Goal: Information Seeking & Learning: Check status

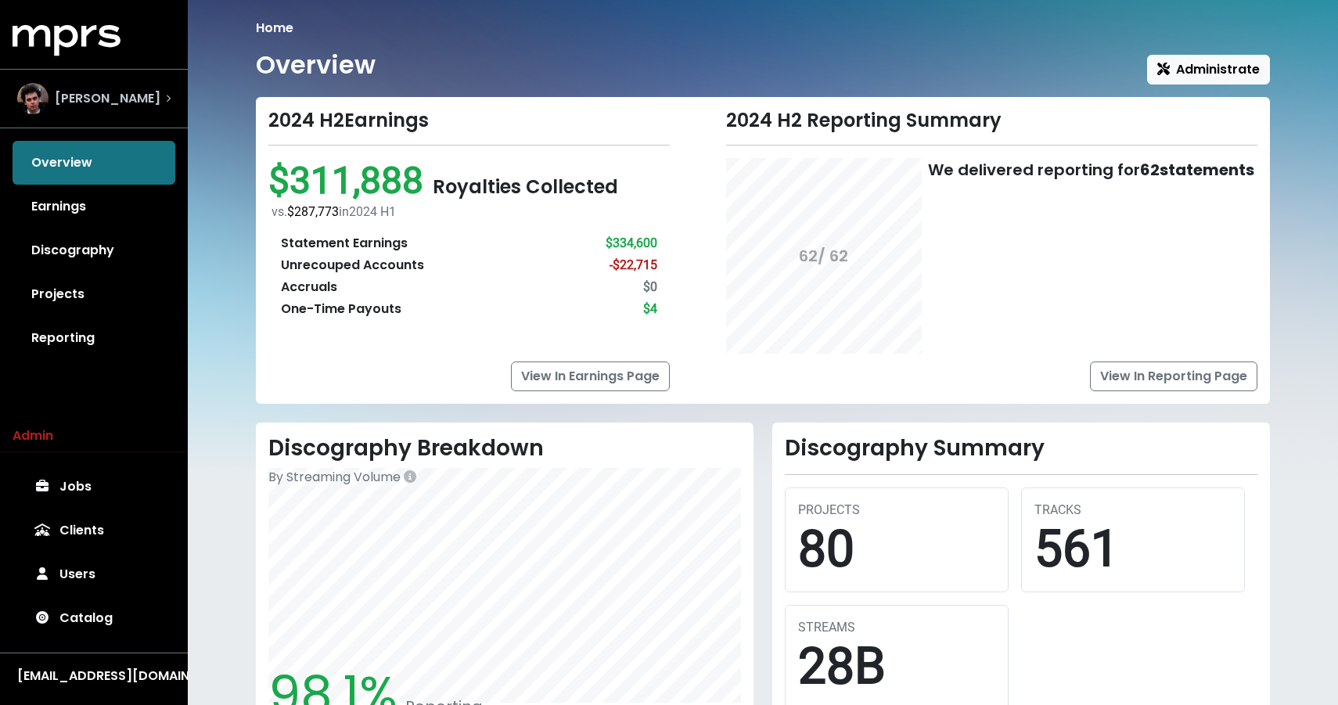
click at [142, 99] on div "[PERSON_NAME]" at bounding box center [93, 98] width 153 height 31
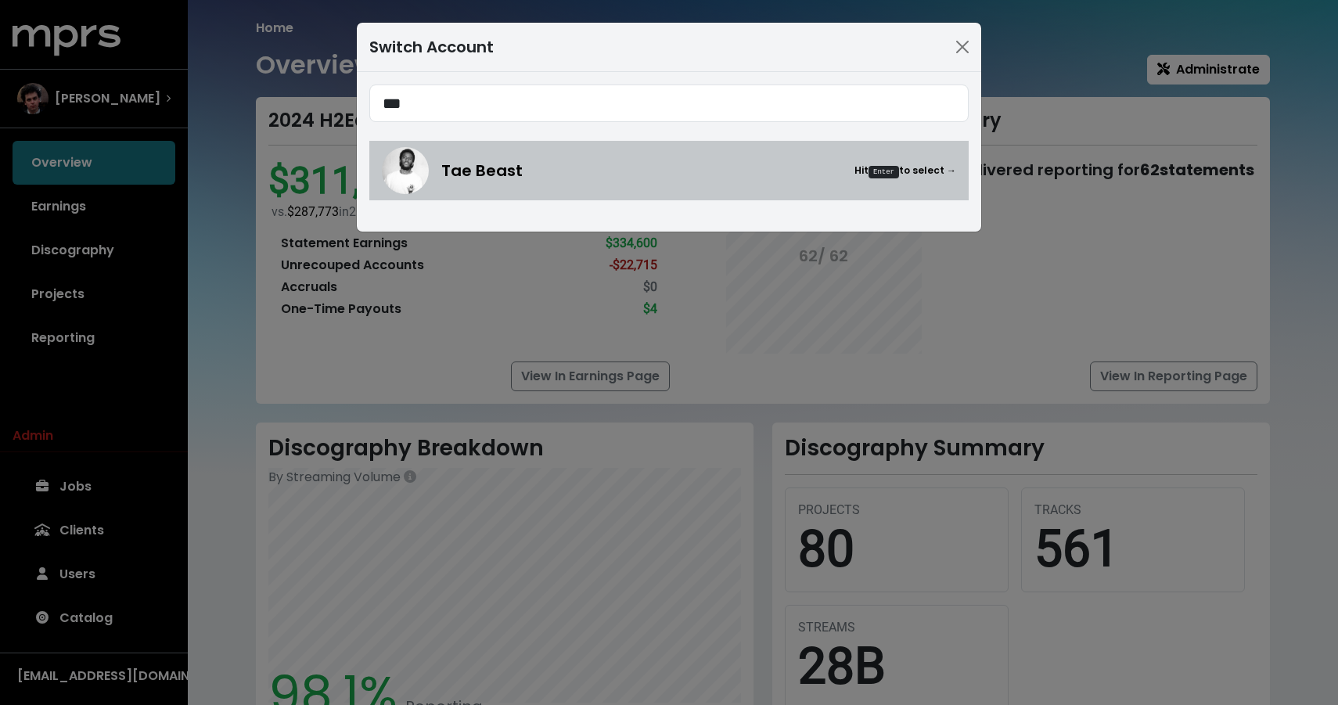
type input "***"
click at [419, 171] on img at bounding box center [405, 170] width 47 height 47
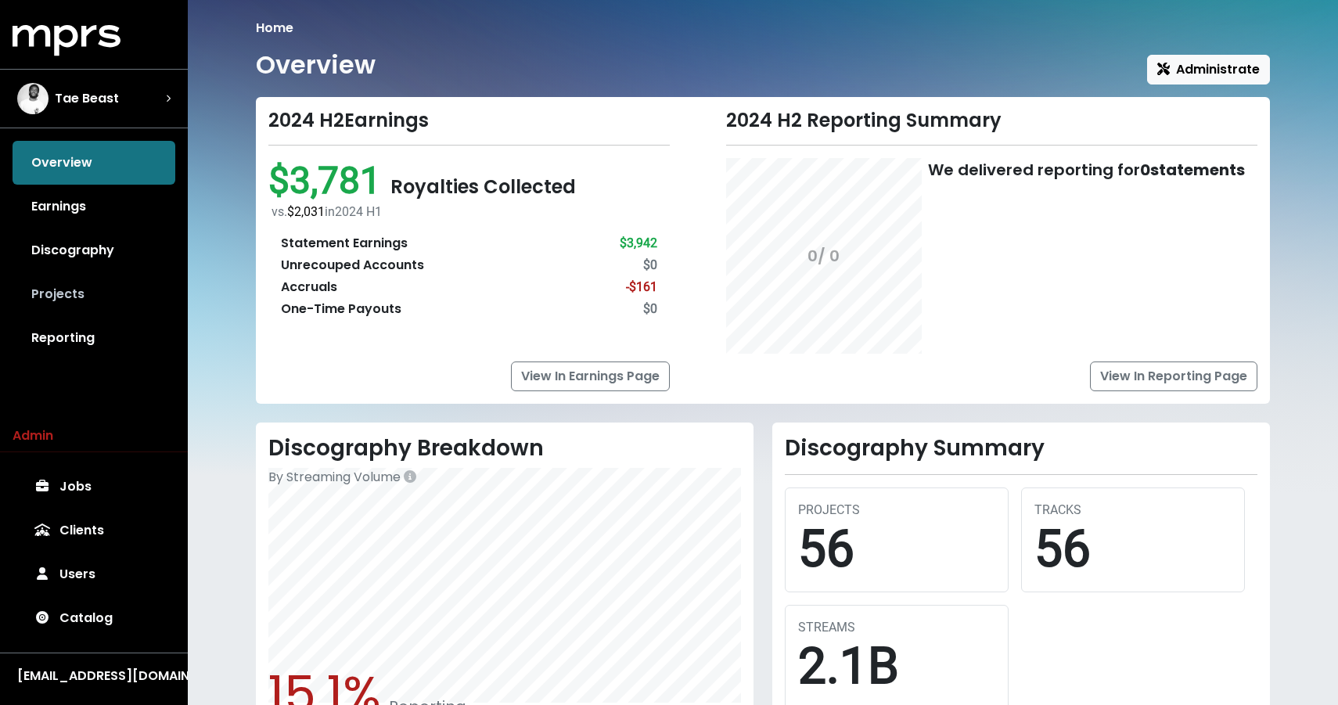
click at [78, 300] on link "Projects" at bounding box center [94, 294] width 163 height 44
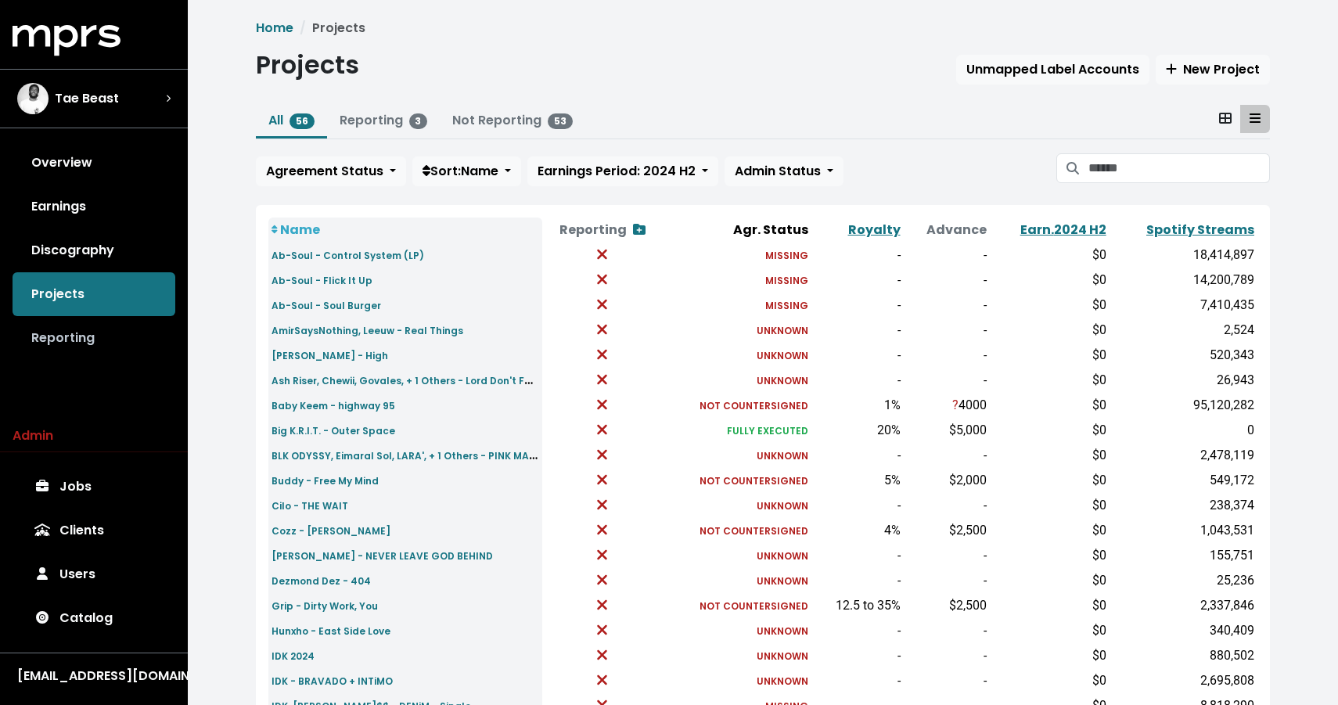
click at [78, 325] on link "Reporting" at bounding box center [94, 338] width 163 height 44
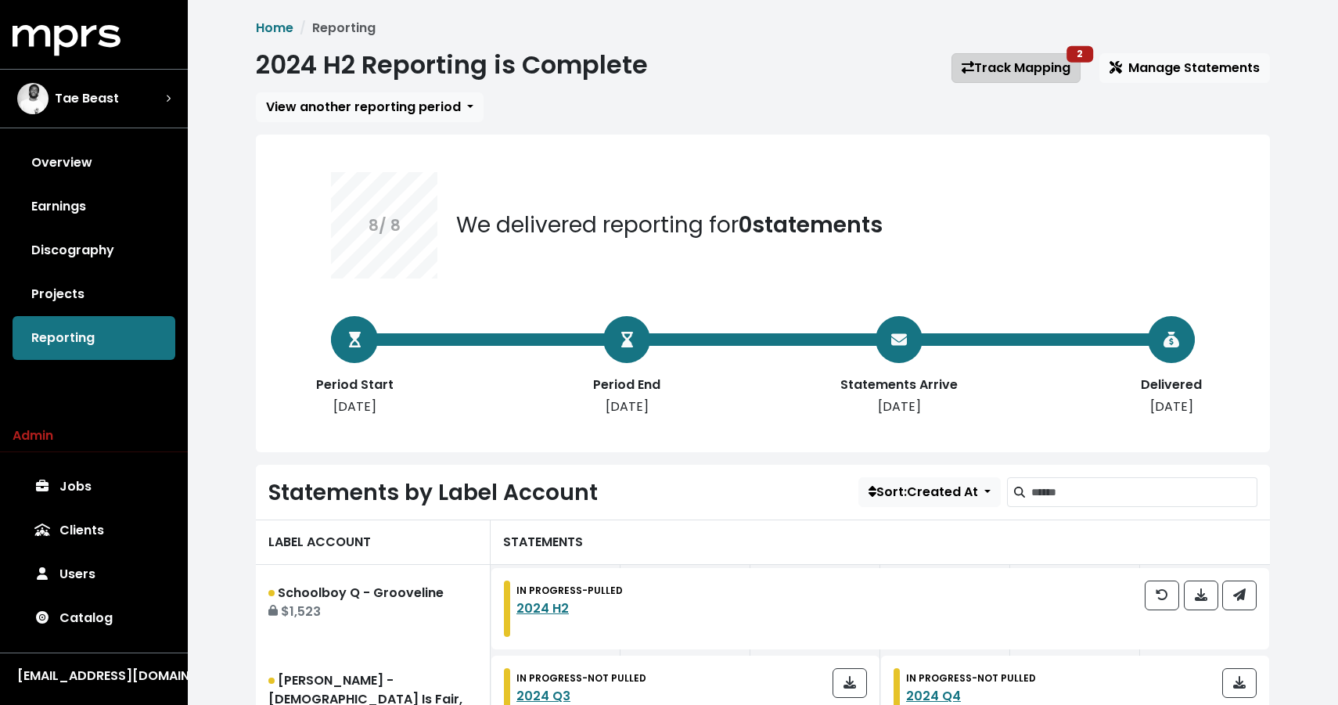
click at [1054, 74] on link "Track Mapping 2" at bounding box center [1015, 68] width 129 height 30
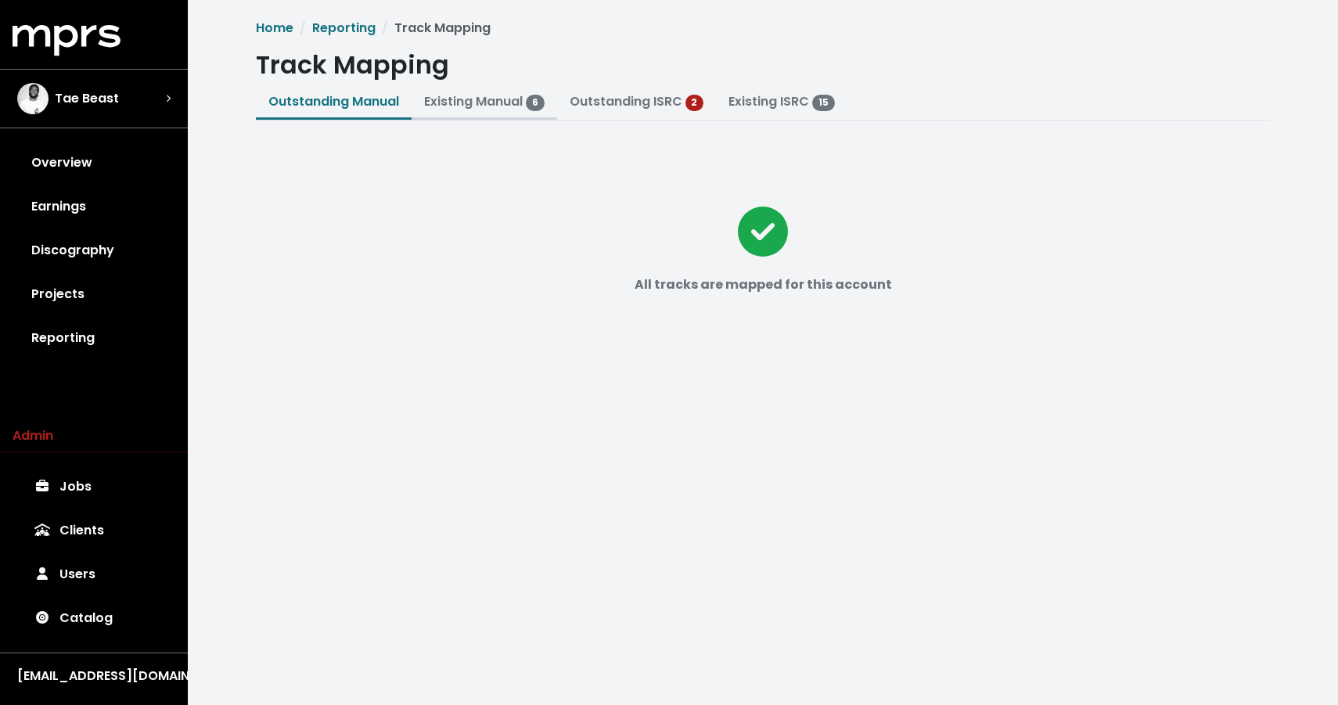
click at [534, 104] on span "6" at bounding box center [535, 103] width 19 height 16
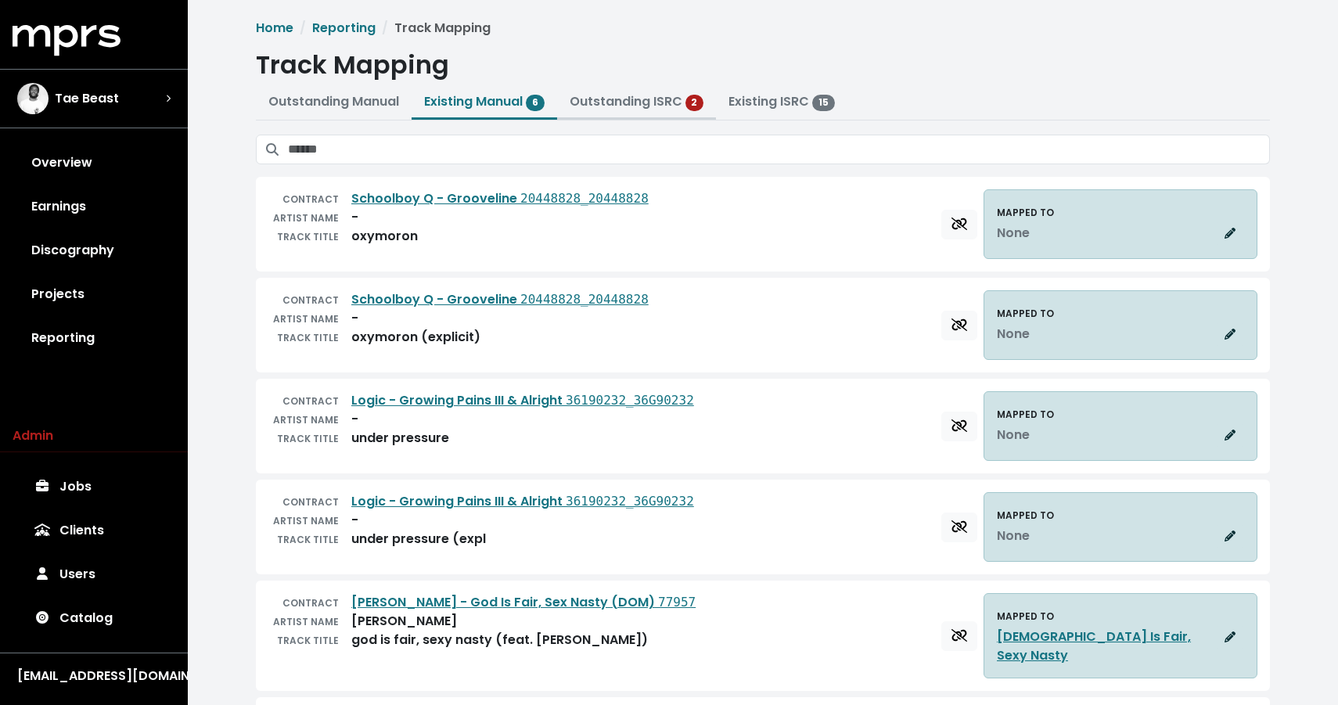
click at [638, 97] on link "Outstanding ISRC" at bounding box center [625, 101] width 113 height 18
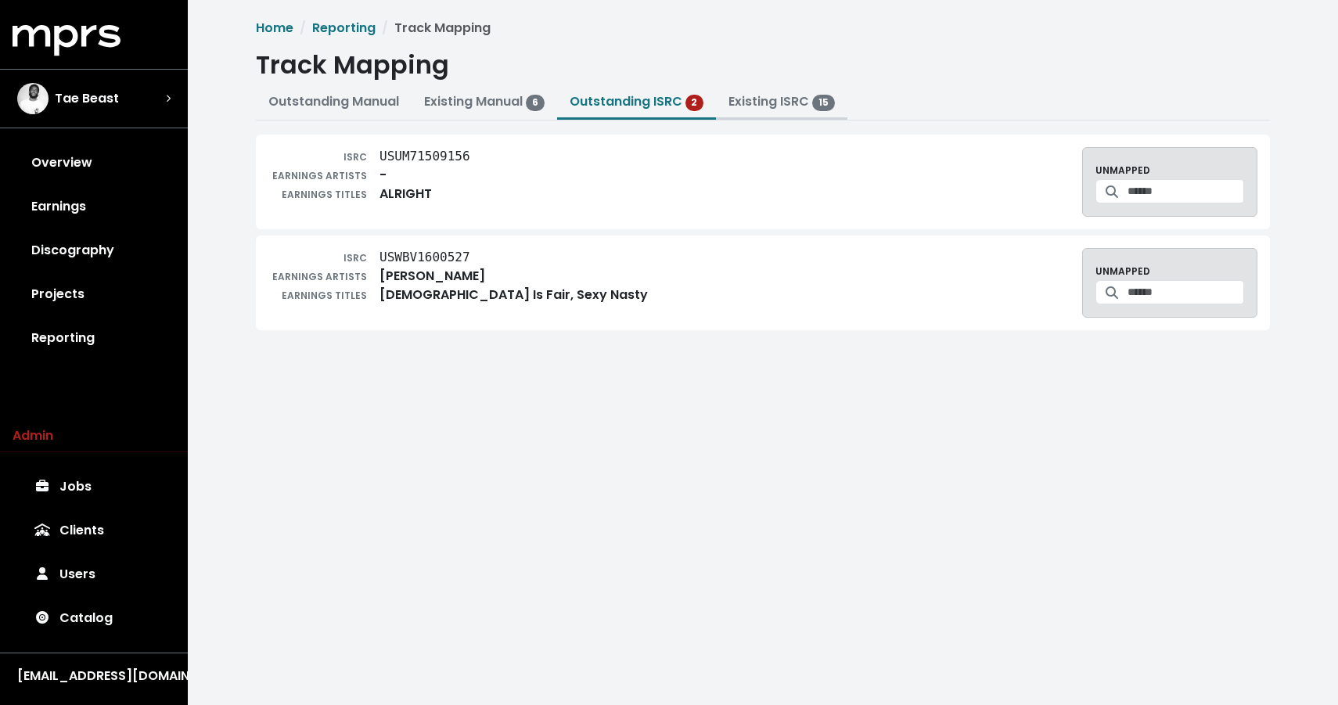
click at [797, 99] on link "Existing ISRC 15" at bounding box center [781, 101] width 106 height 18
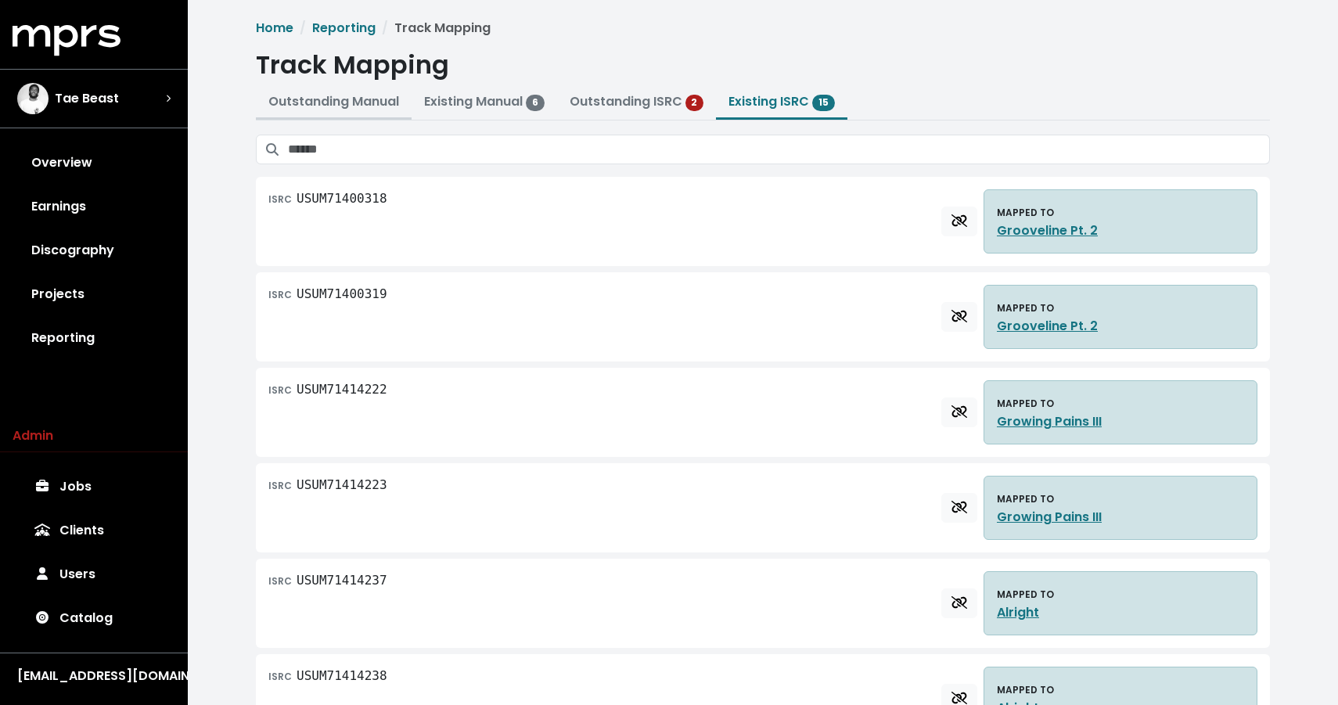
click at [344, 99] on link "Outstanding Manual" at bounding box center [333, 101] width 131 height 18
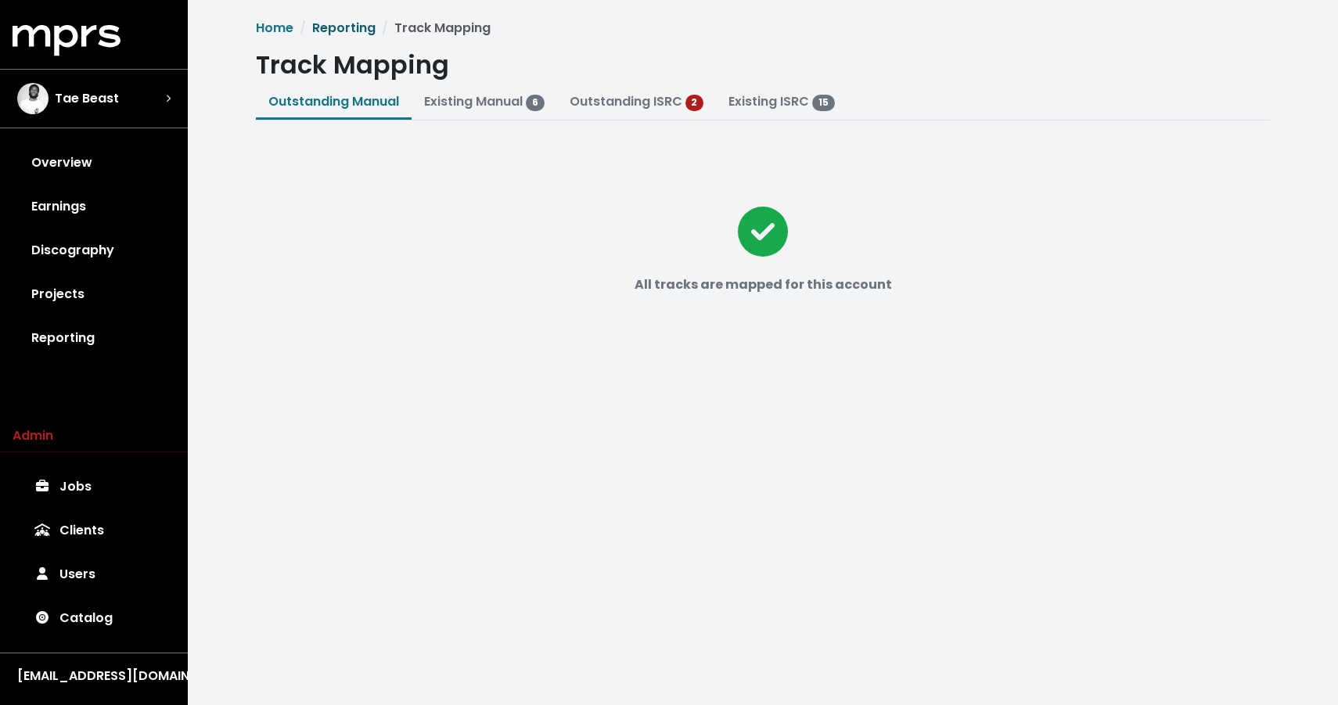
click at [351, 31] on link "Reporting" at bounding box center [343, 28] width 63 height 18
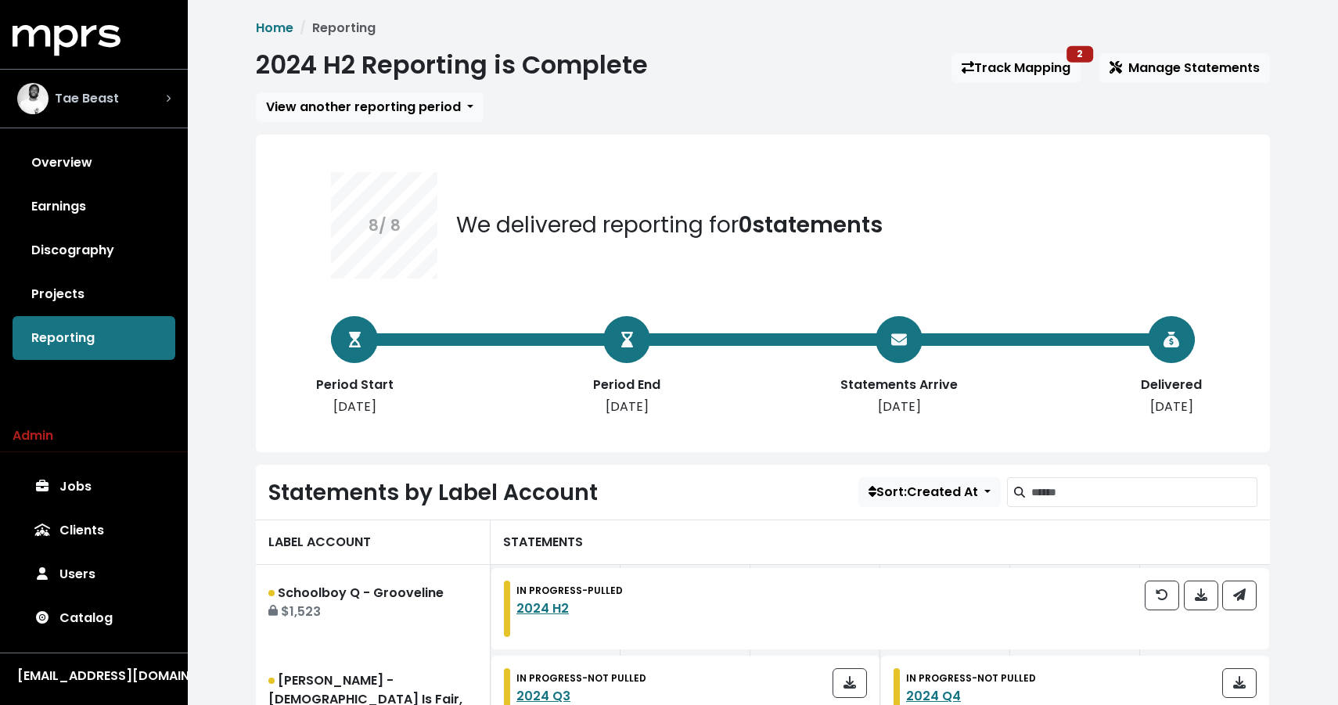
click at [132, 108] on div "Tae Beast" at bounding box center [93, 98] width 153 height 31
